Goal: Task Accomplishment & Management: Manage account settings

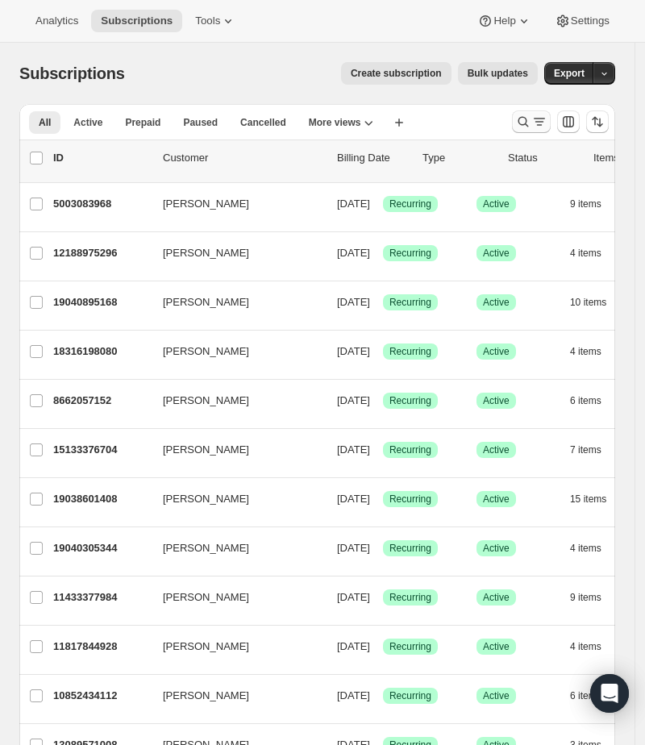
click at [529, 121] on icon "Search and filter results" at bounding box center [524, 122] width 10 height 10
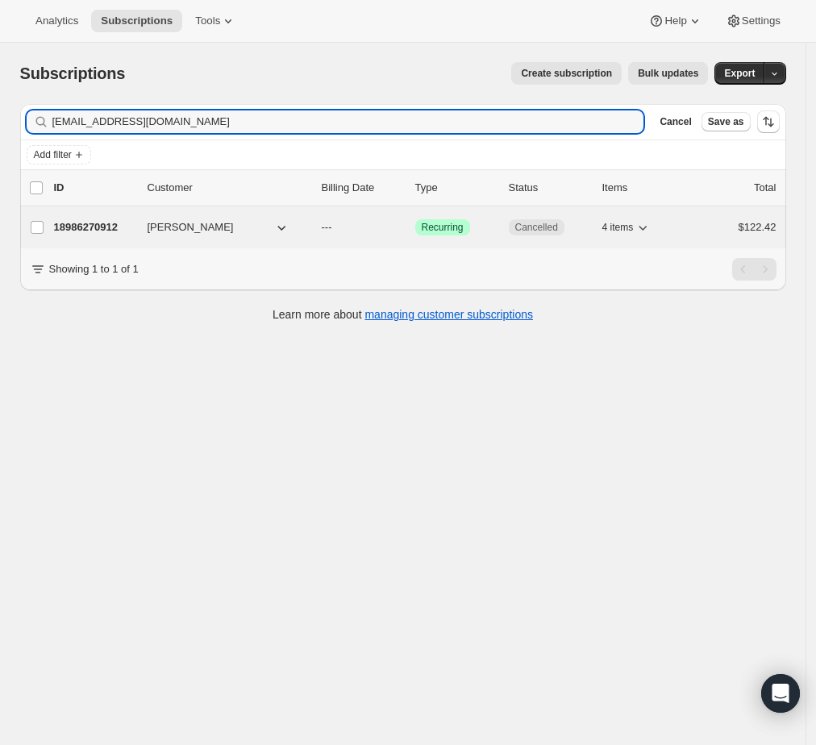
type input "[EMAIL_ADDRESS][DOMAIN_NAME]"
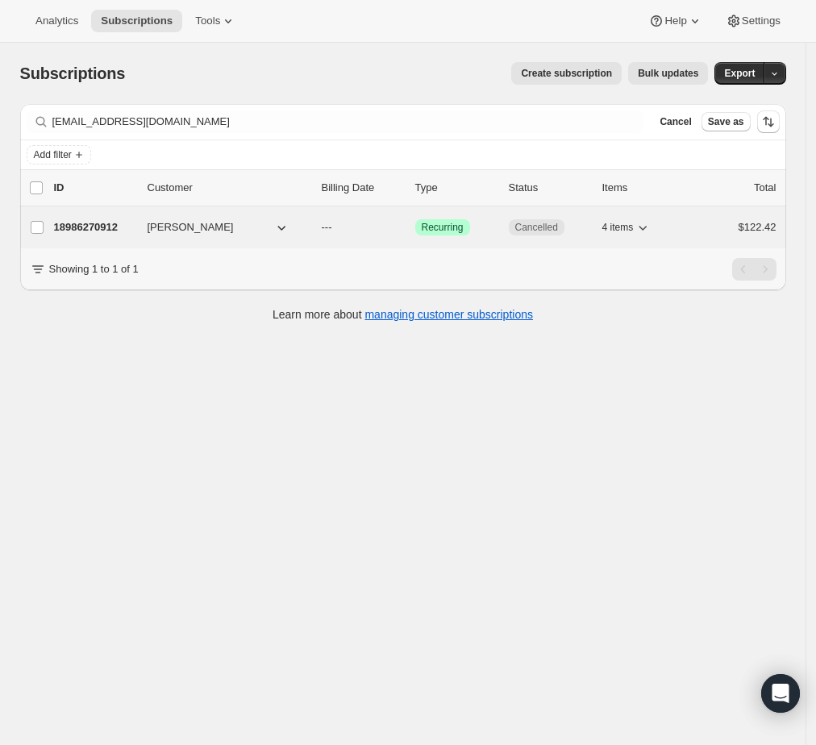
click at [103, 232] on p "18986270912" at bounding box center [94, 227] width 81 height 16
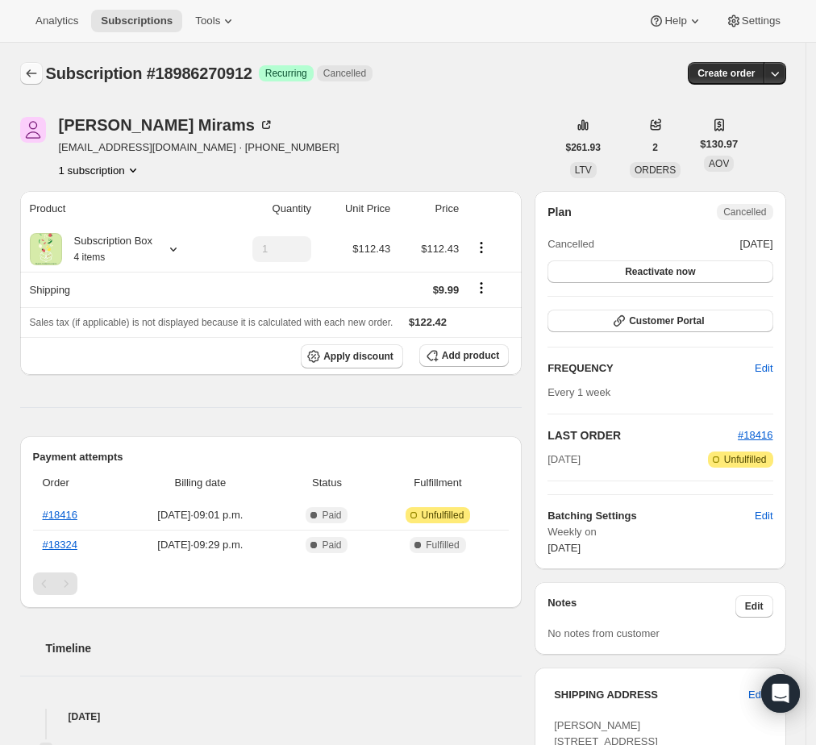
click at [37, 74] on icon "Subscriptions" at bounding box center [31, 73] width 16 height 16
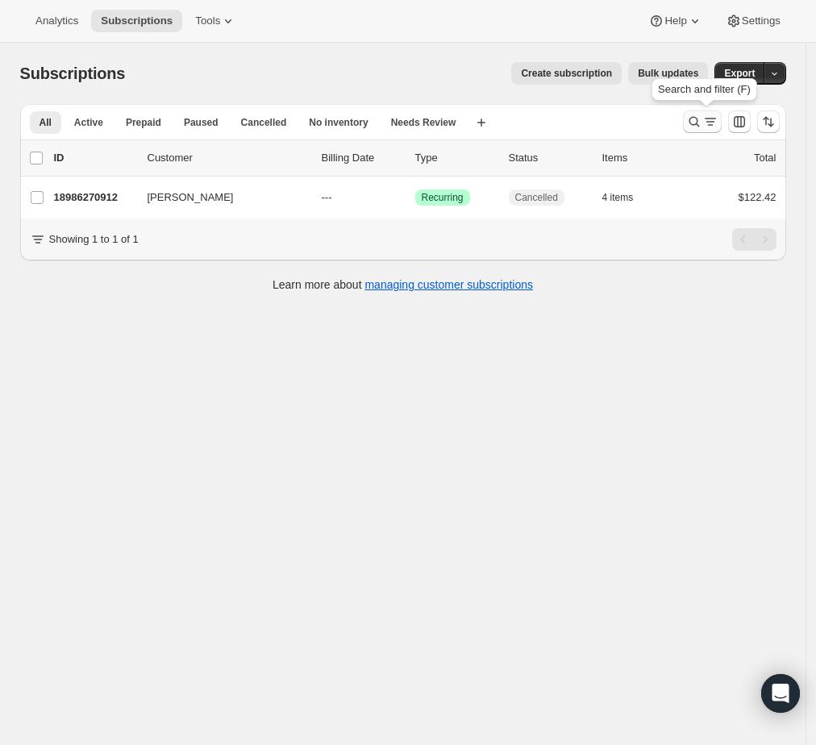
click at [654, 117] on icon "Search and filter results" at bounding box center [695, 122] width 16 height 16
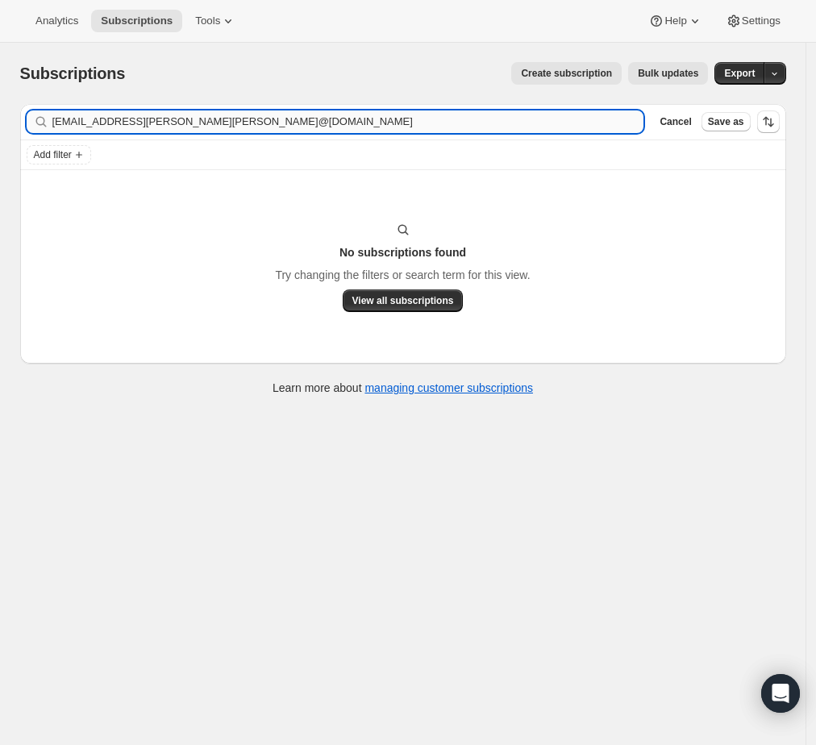
click at [144, 125] on input "[EMAIL_ADDRESS][PERSON_NAME][PERSON_NAME]@[DOMAIN_NAME]" at bounding box center [348, 122] width 592 height 23
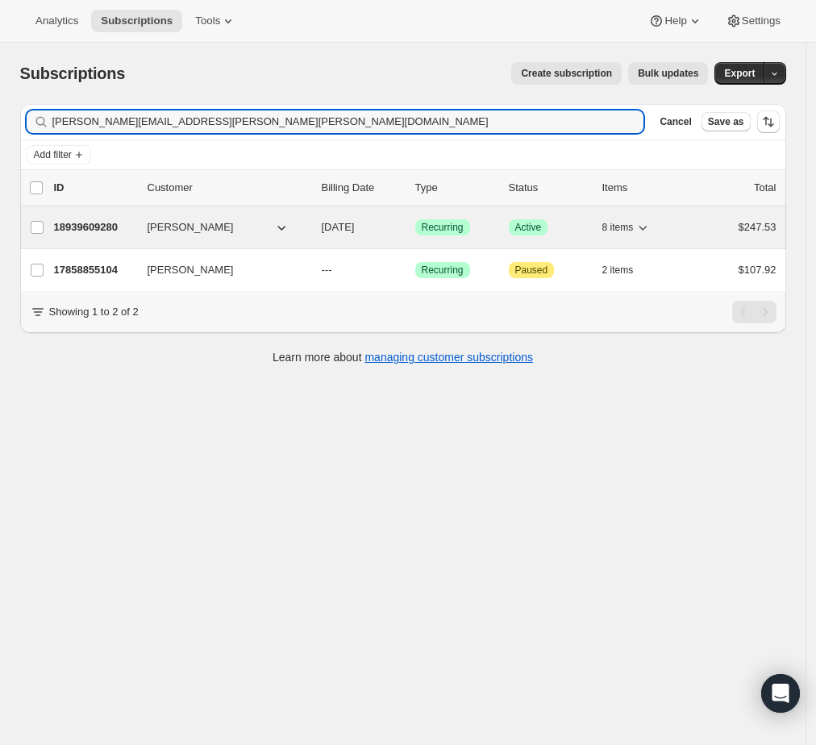
type input "[PERSON_NAME][EMAIL_ADDRESS][PERSON_NAME][PERSON_NAME][DOMAIN_NAME]"
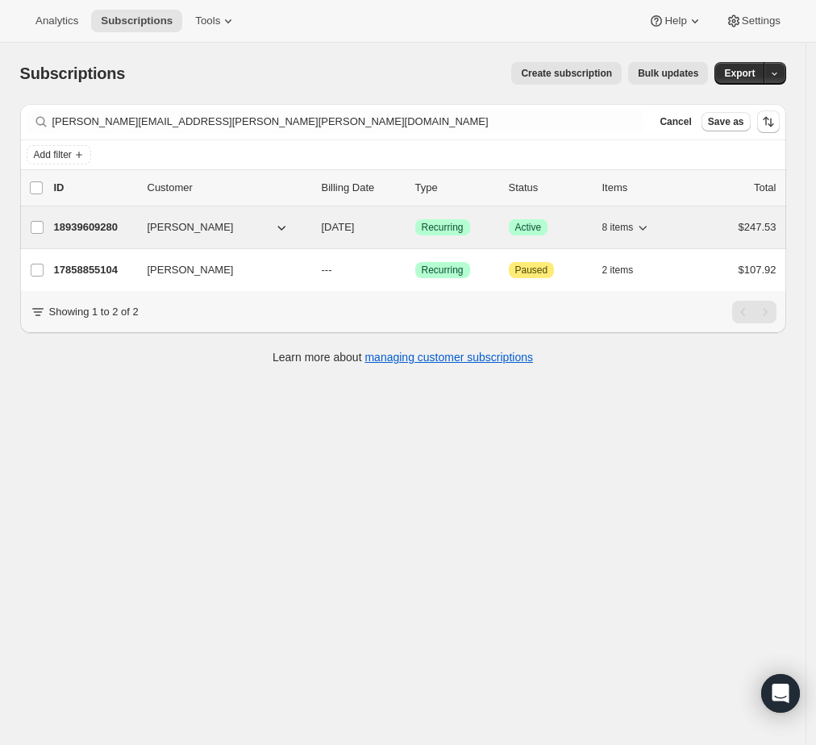
click at [102, 223] on p "18939609280" at bounding box center [94, 227] width 81 height 16
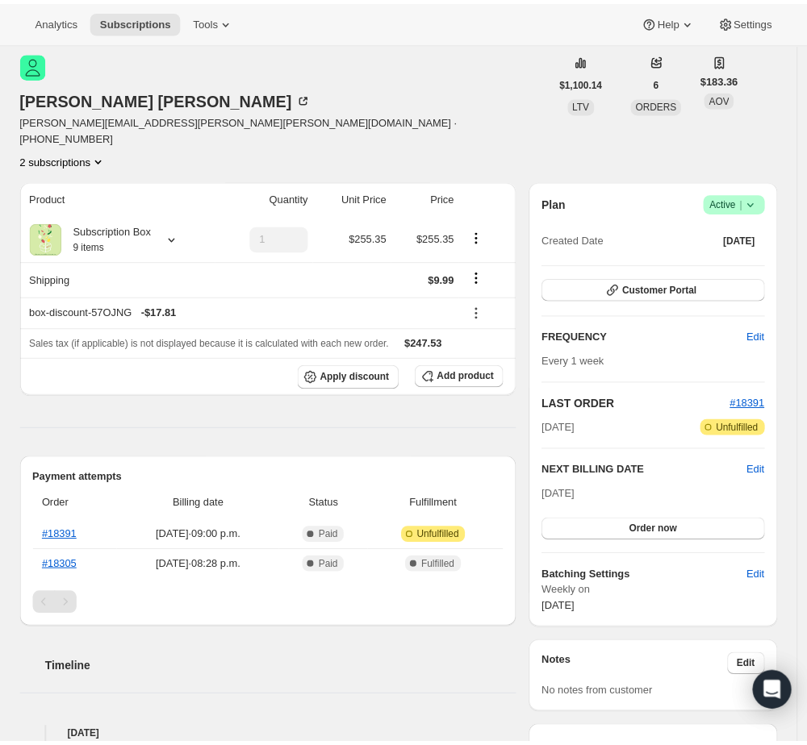
scroll to position [36, 0]
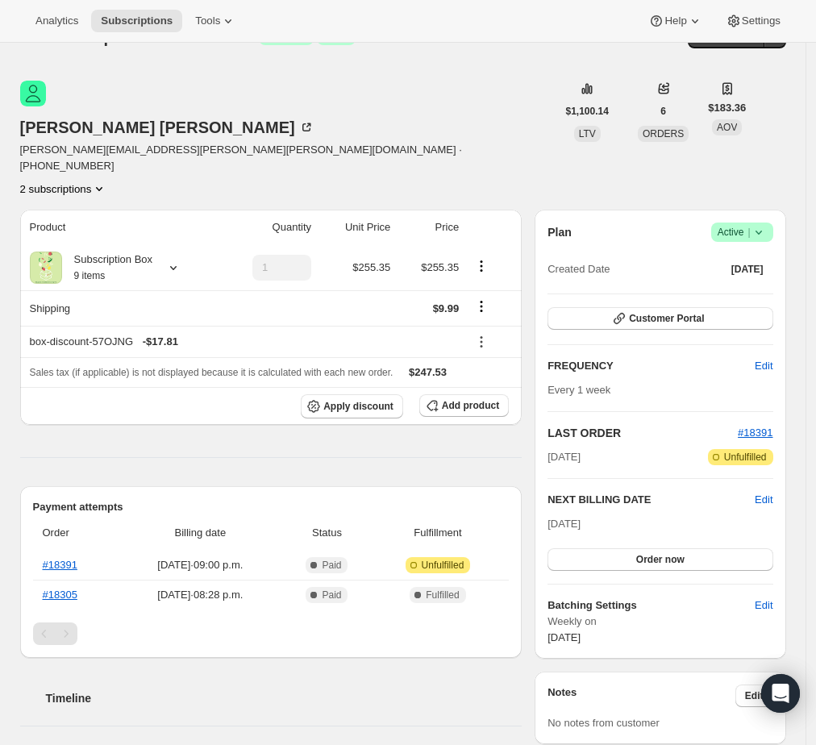
click at [654, 224] on icon at bounding box center [759, 232] width 16 height 16
click at [654, 217] on button "Pause subscription" at bounding box center [742, 209] width 101 height 26
